Goal: Navigation & Orientation: Find specific page/section

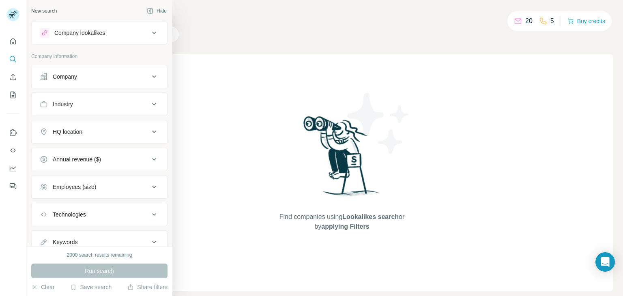
click at [120, 31] on div "Company lookalikes" at bounding box center [95, 33] width 110 height 10
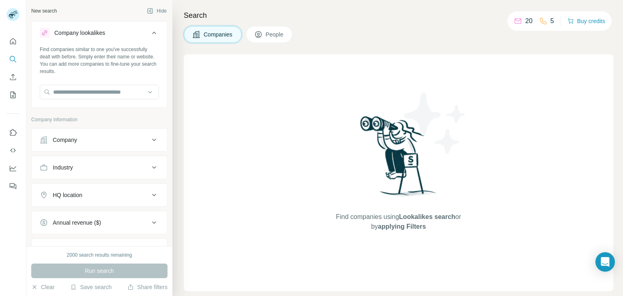
click at [120, 31] on div "Company lookalikes" at bounding box center [95, 33] width 110 height 10
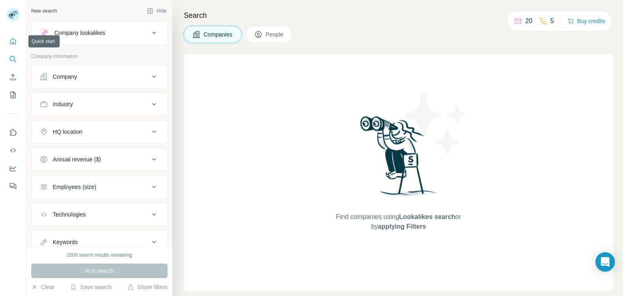
click at [16, 44] on icon "Quick start" at bounding box center [13, 41] width 8 height 8
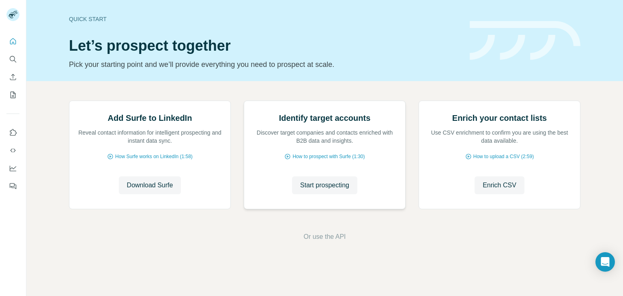
scroll to position [54, 0]
click at [1, 163] on div at bounding box center [13, 111] width 26 height 164
click at [12, 133] on icon "Use Surfe on LinkedIn" at bounding box center [13, 133] width 8 height 8
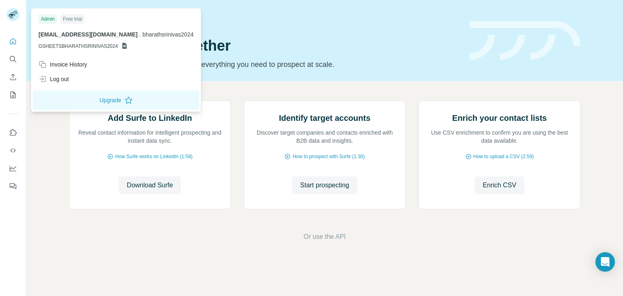
click at [8, 14] on rect at bounding box center [12, 14] width 13 height 13
click at [6, 59] on div at bounding box center [13, 111] width 26 height 164
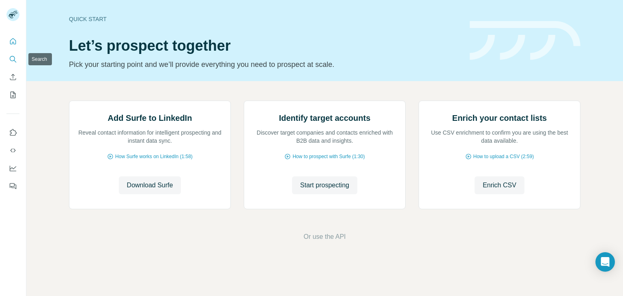
click at [17, 62] on icon "Search" at bounding box center [13, 59] width 8 height 8
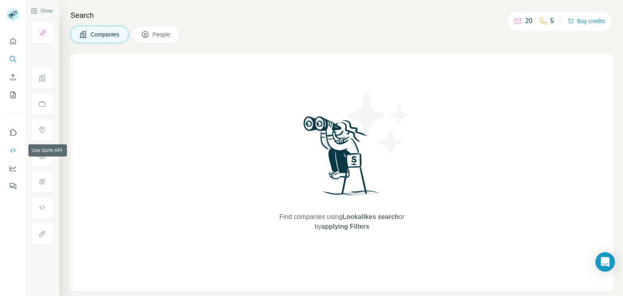
click at [17, 152] on button "Use Surfe API" at bounding box center [12, 150] width 13 height 15
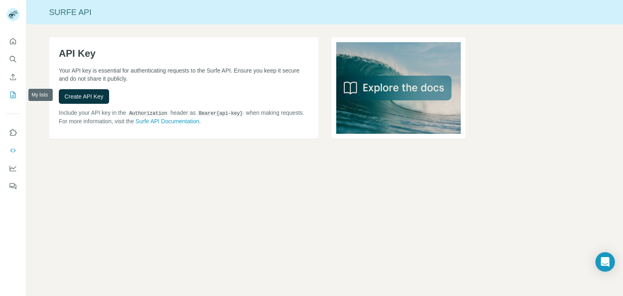
click at [12, 96] on icon "My lists" at bounding box center [14, 94] width 4 height 5
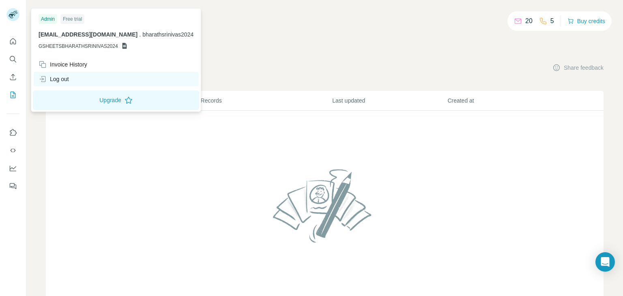
click at [53, 76] on div "Log out" at bounding box center [54, 79] width 30 height 8
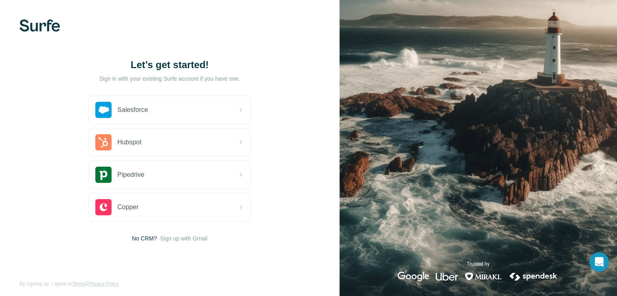
click at [41, 30] on img at bounding box center [39, 25] width 41 height 12
